Goal: Task Accomplishment & Management: Complete application form

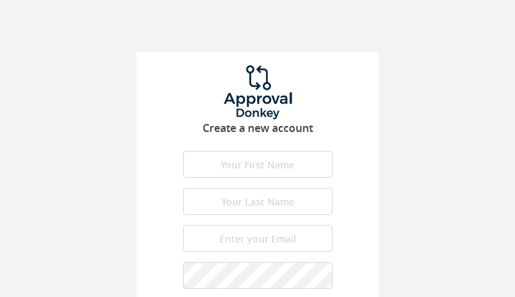
type input "JmsPJcDwRGn"
type input "fUmconHaWwBldl"
type input "[EMAIL_ADDRESS][DOMAIN_NAME]"
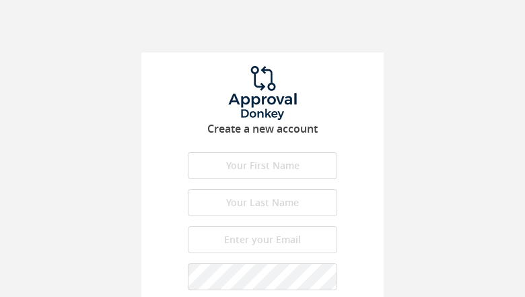
type input "QFAGsTVYGJbeh"
type input "sEmfvhKzr"
type input "[EMAIL_ADDRESS][DOMAIN_NAME]"
